Goal: Use online tool/utility

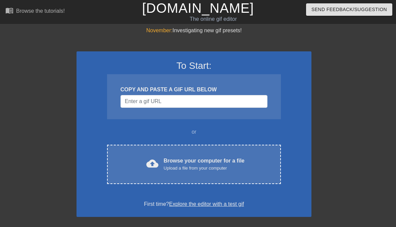
click at [245, 162] on div "cloud_upload Browse your computer for a file Upload a file from your computer" at bounding box center [193, 164] width 145 height 15
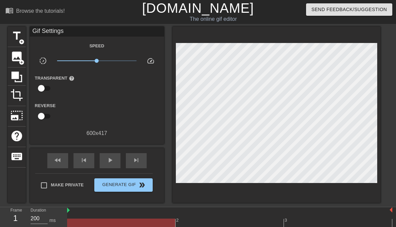
click at [17, 58] on span "image" at bounding box center [16, 56] width 13 height 13
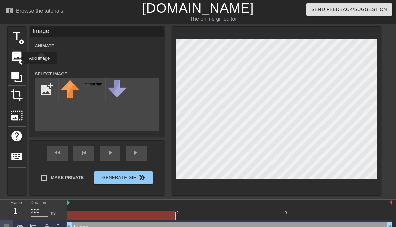
click at [50, 87] on input "file" at bounding box center [46, 89] width 23 height 23
type input "C:\fakepath\IMG_9191.gif"
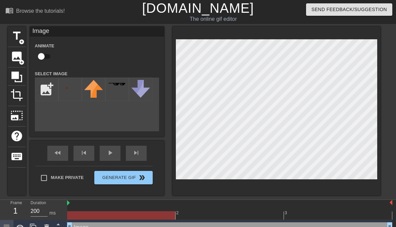
click at [69, 88] on img at bounding box center [70, 89] width 19 height 19
